Goal: Check status: Check status

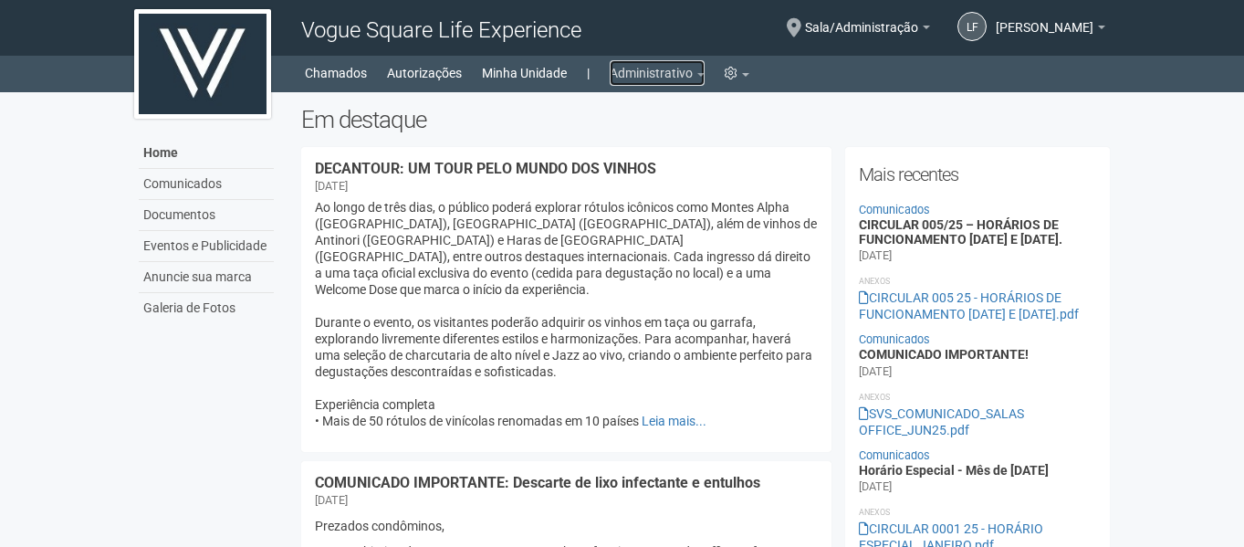
click at [655, 63] on link "Administrativo" at bounding box center [657, 73] width 95 height 26
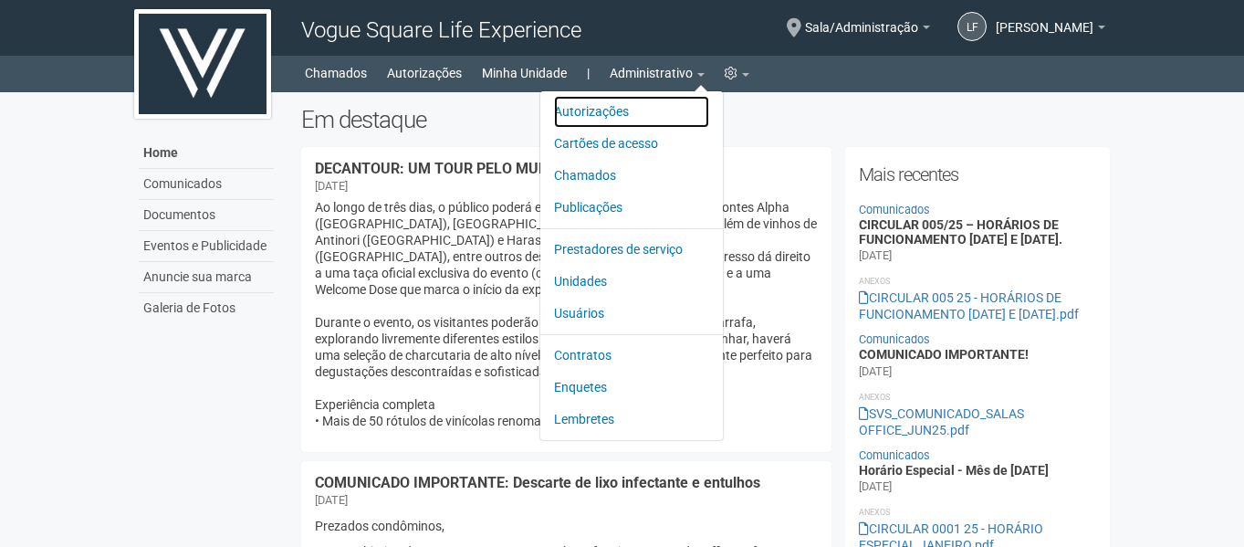
click at [628, 107] on link "Autorizações" at bounding box center [631, 112] width 155 height 32
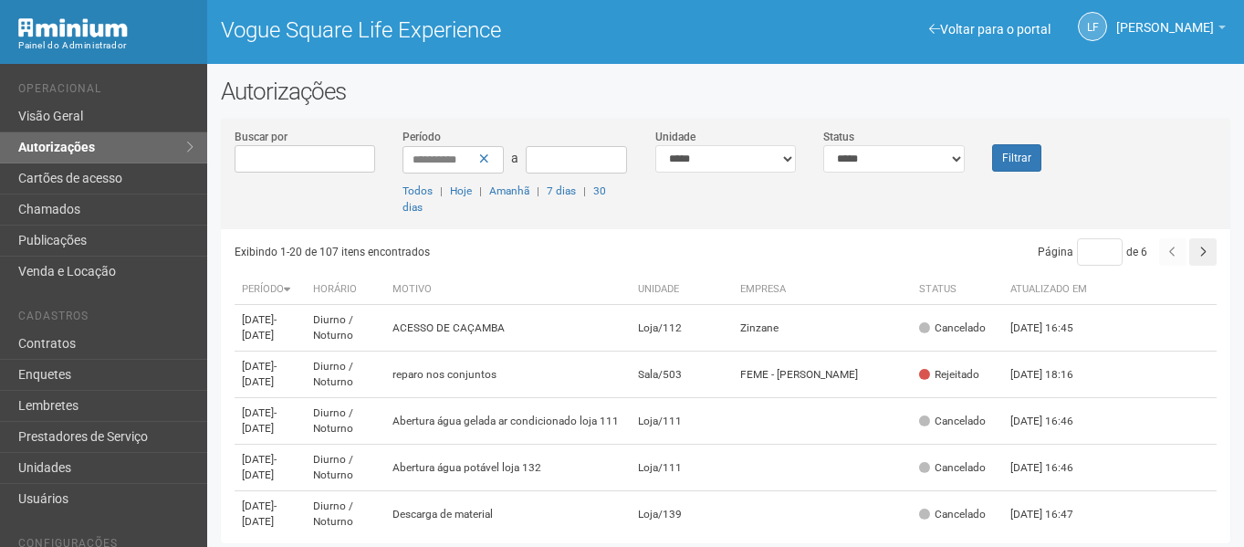
click at [867, 149] on select "**********" at bounding box center [893, 158] width 141 height 27
select select "*"
click at [823, 145] on select "**********" at bounding box center [893, 158] width 141 height 27
click at [1010, 175] on div "**********" at bounding box center [725, 178] width 1009 height 101
click at [1010, 162] on button "Filtrar" at bounding box center [1016, 157] width 49 height 27
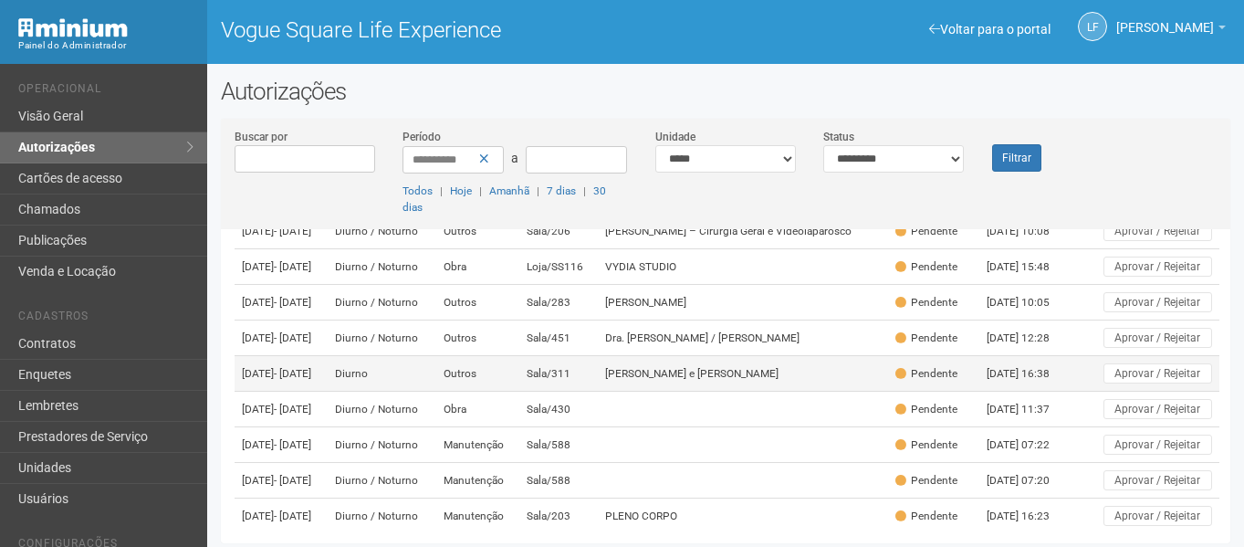
scroll to position [183, 0]
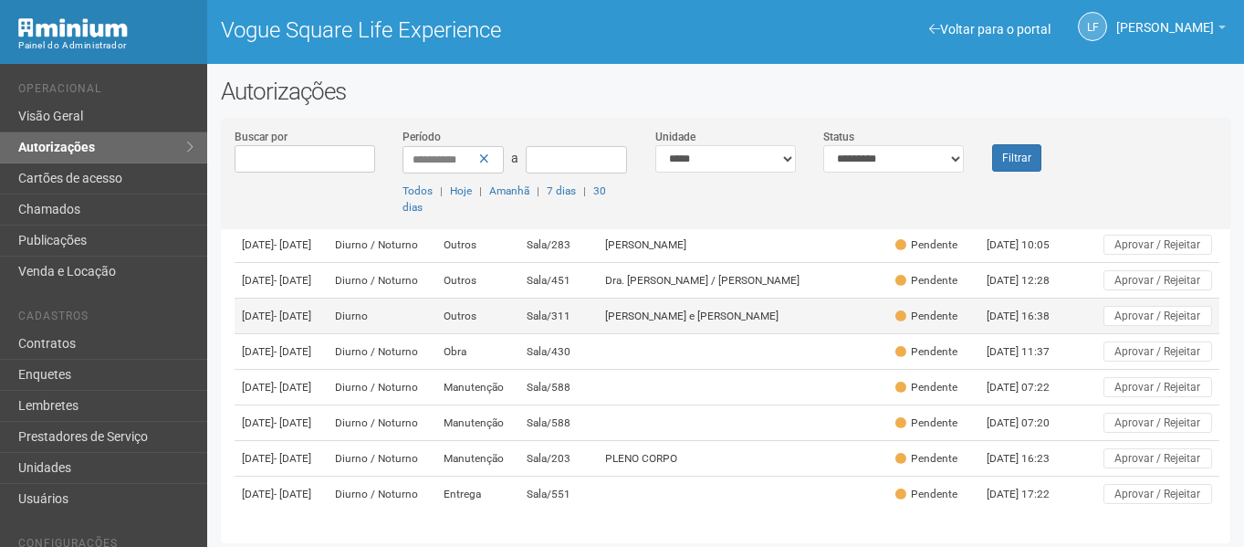
click at [703, 334] on td "[PERSON_NAME] e [PERSON_NAME]" at bounding box center [742, 316] width 289 height 36
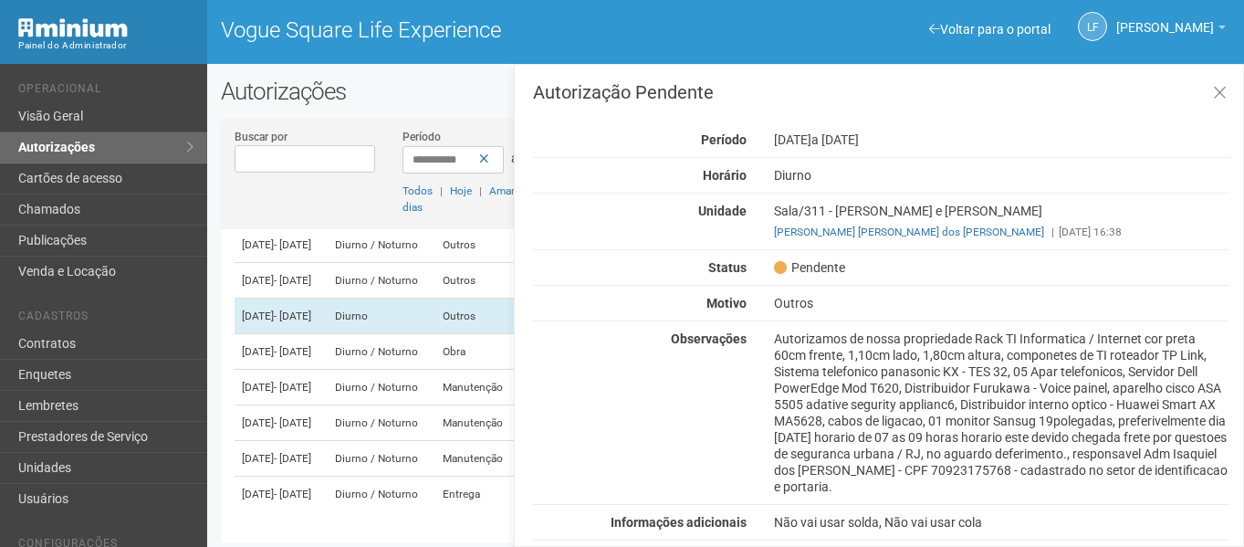
click at [448, 95] on h2 "Autorizações" at bounding box center [725, 91] width 1009 height 27
click at [1223, 99] on icon at bounding box center [1220, 93] width 14 height 18
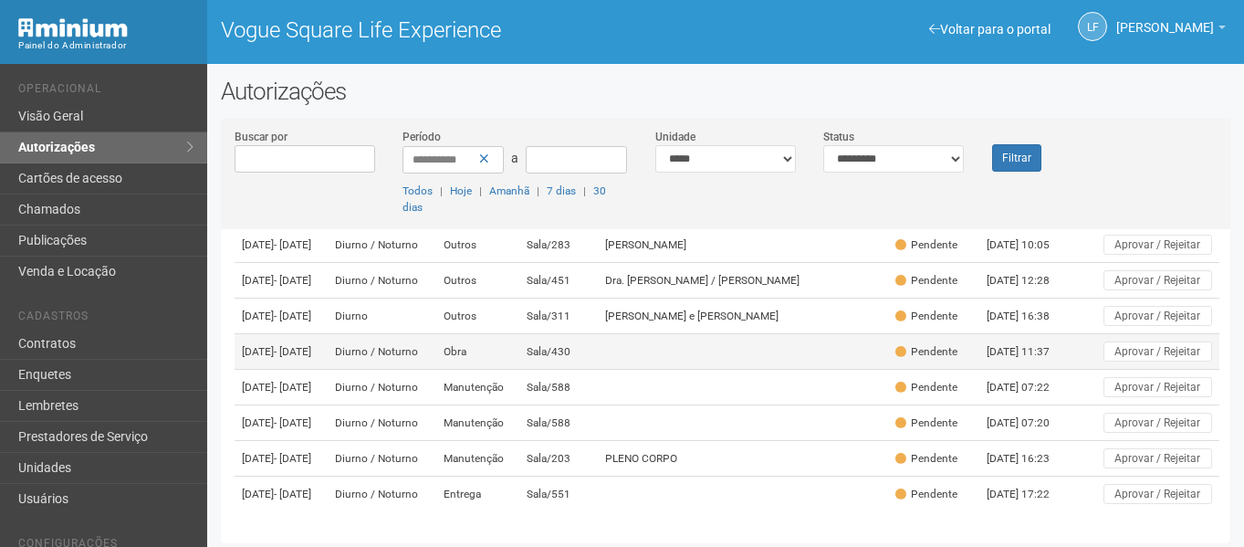
scroll to position [168, 0]
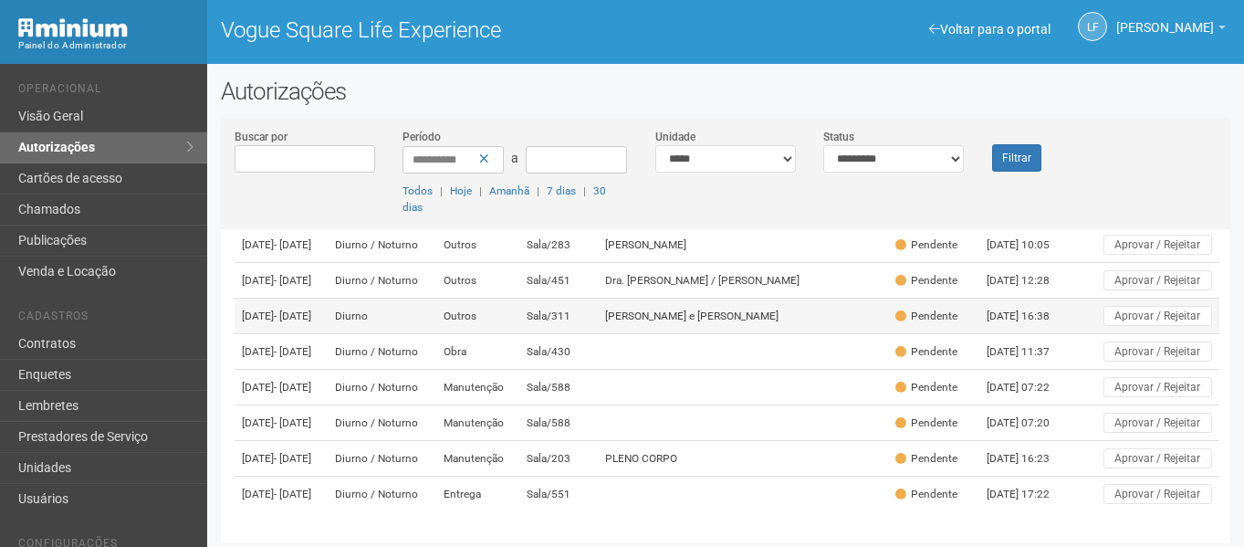
click at [755, 334] on td "[PERSON_NAME] e [PERSON_NAME]" at bounding box center [742, 316] width 289 height 36
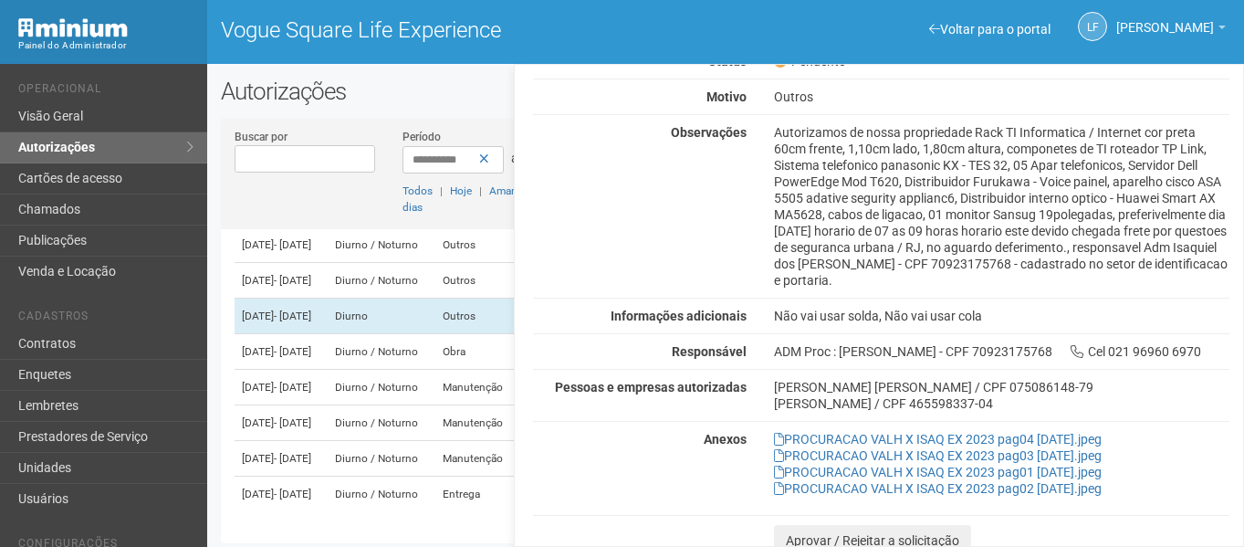
scroll to position [216, 0]
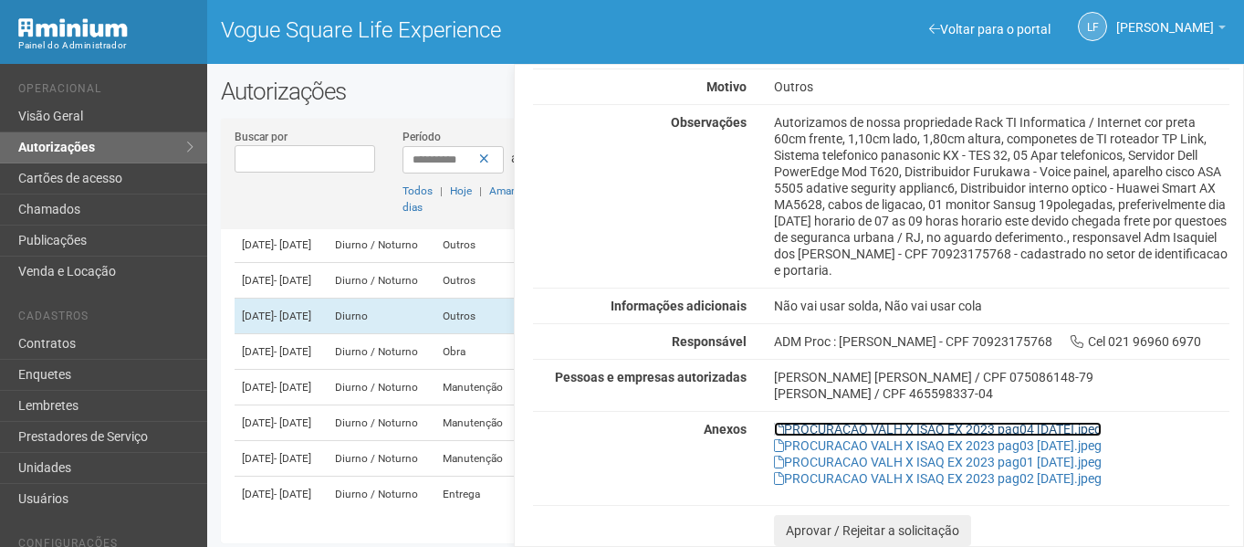
click at [951, 429] on link "PROCURACAO VALH X ISAQ EX 2023 pag04 [DATE].jpeg" at bounding box center [938, 429] width 328 height 15
click at [999, 444] on link "PROCURACAO VALH X ISAQ EX 2023 pag03 [DATE].jpeg" at bounding box center [938, 445] width 328 height 15
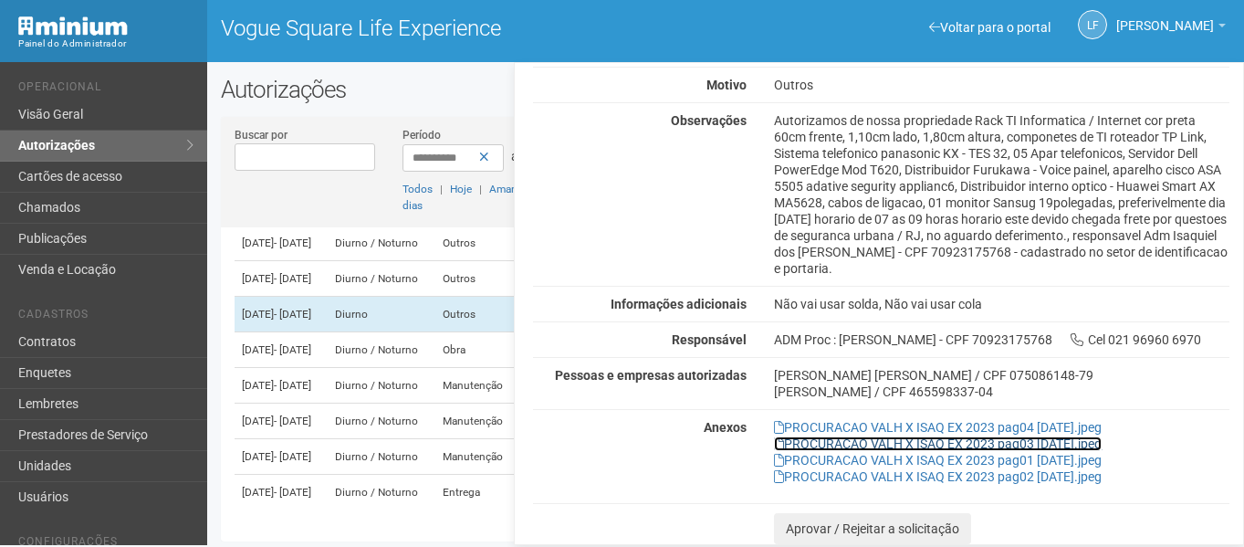
scroll to position [5, 0]
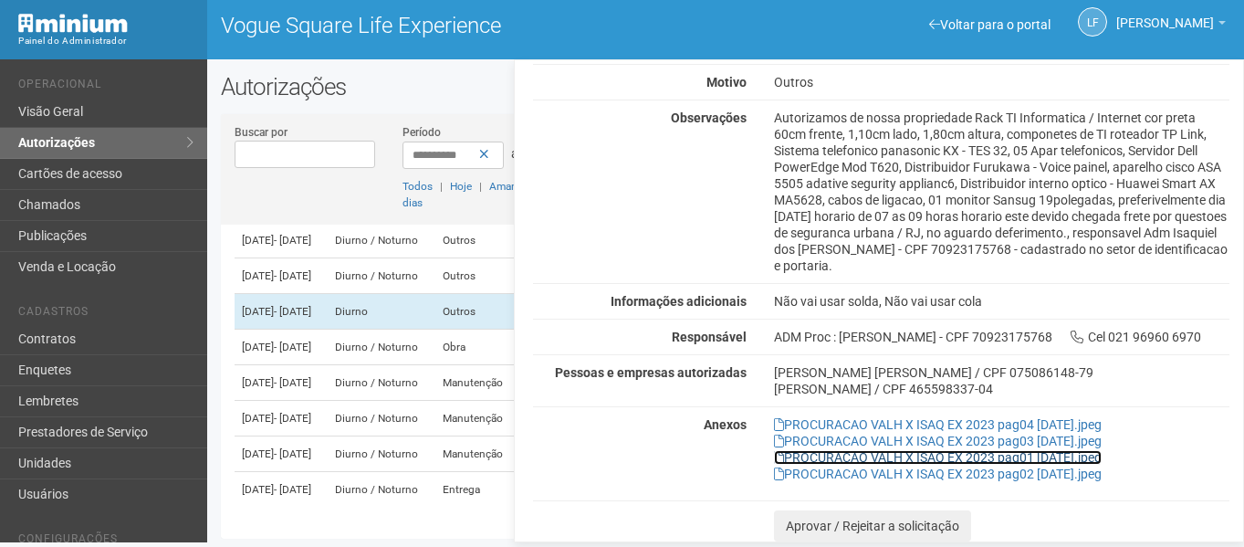
click at [956, 451] on link "PROCURACAO VALH X ISAQ EX 2023 pag01 [DATE].jpeg" at bounding box center [938, 457] width 328 height 15
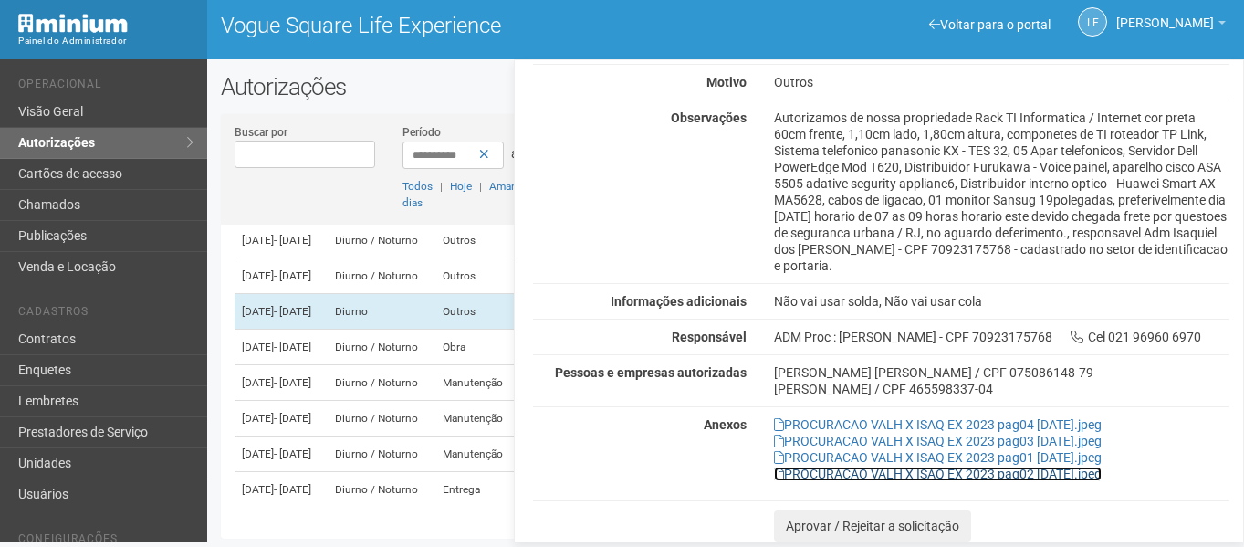
click at [932, 478] on link "PROCURACAO VALH X ISAQ EX 2023 pag02 [DATE].jpeg" at bounding box center [938, 473] width 328 height 15
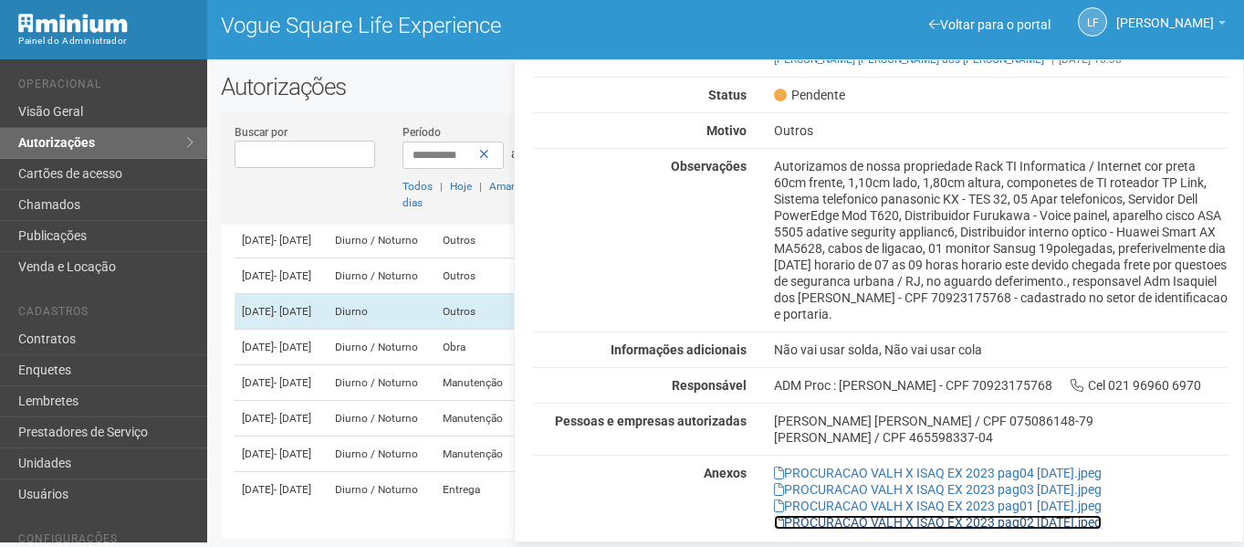
scroll to position [183, 0]
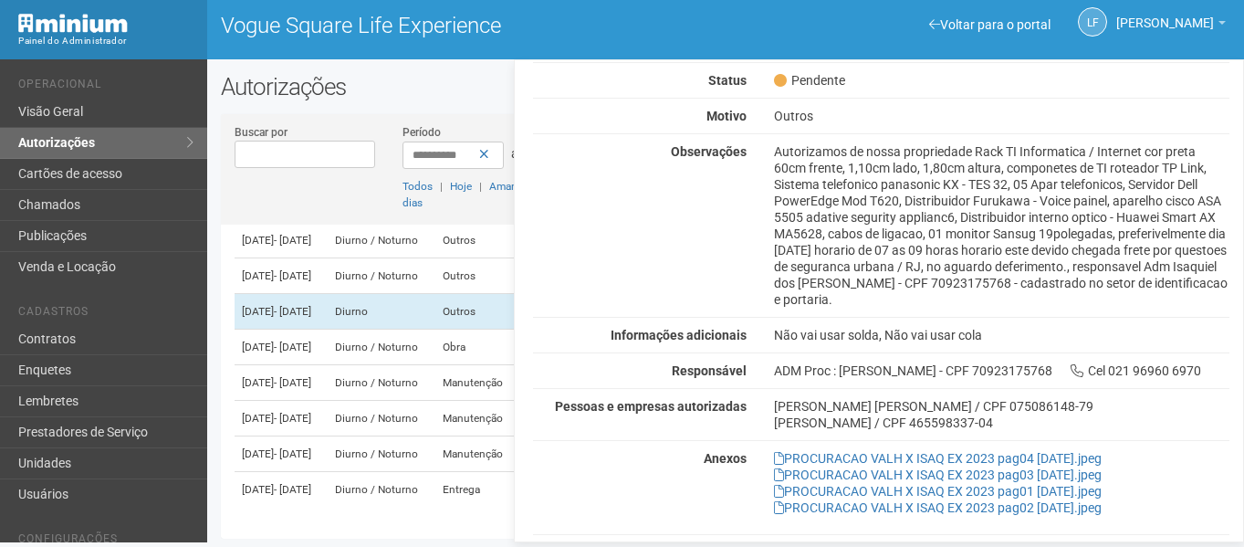
click at [476, 77] on h2 "Autorizações" at bounding box center [725, 86] width 1009 height 27
